Goal: Task Accomplishment & Management: Manage account settings

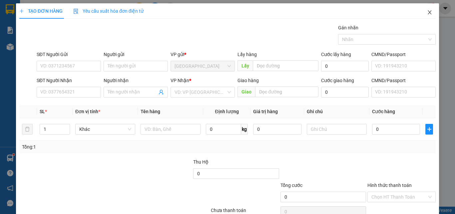
click at [428, 13] on icon "close" at bounding box center [430, 12] width 4 height 4
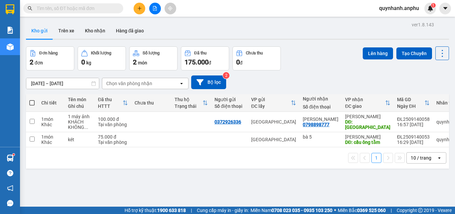
click at [412, 8] on span "quynhanh.anphu" at bounding box center [399, 8] width 51 height 8
click at [399, 20] on span "Đăng xuất" at bounding box center [402, 20] width 37 height 7
